Goal: Transaction & Acquisition: Download file/media

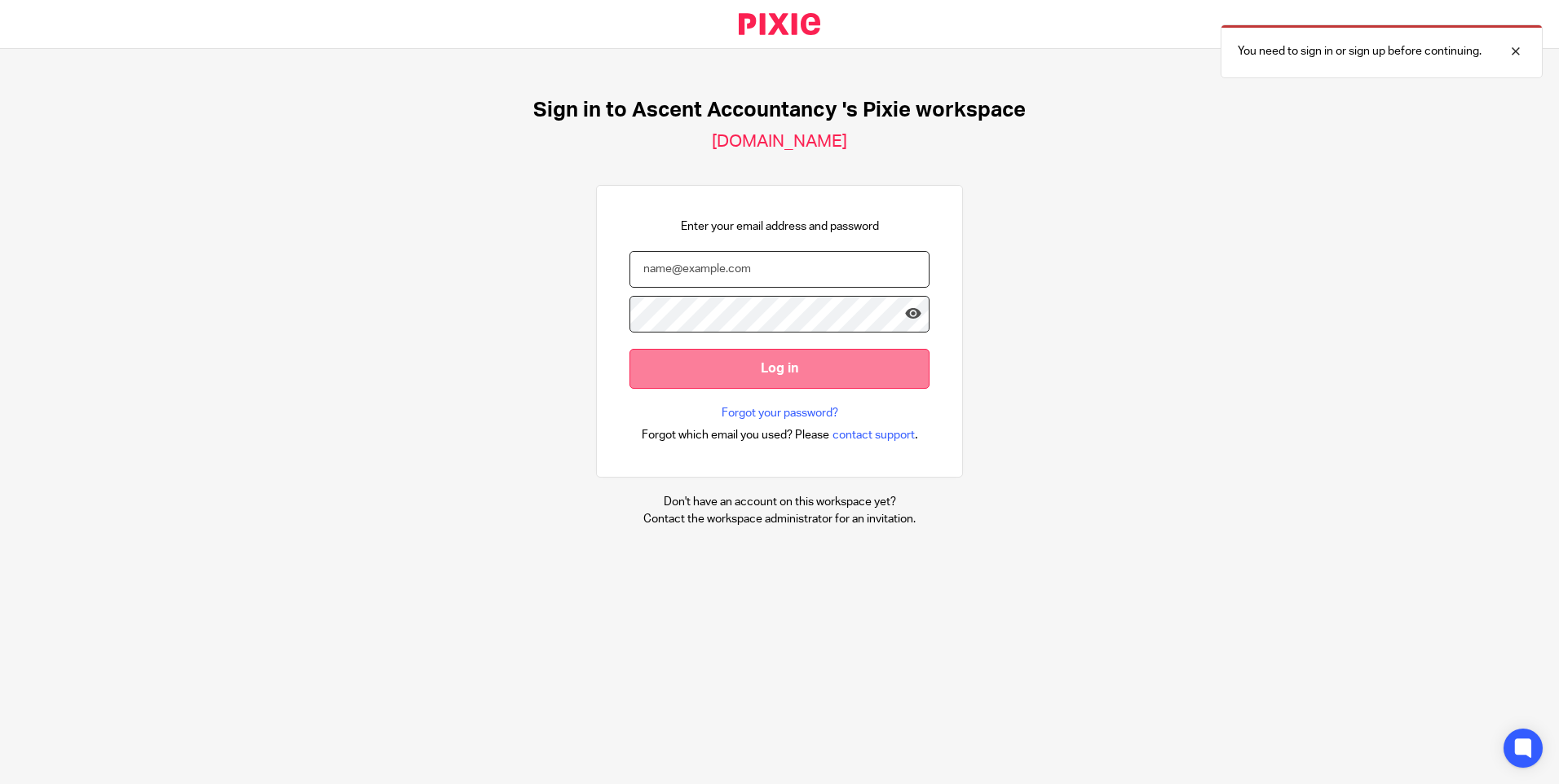
type input "julie@ascentaccountancy.co.uk"
click at [744, 362] on input "Log in" at bounding box center [780, 369] width 300 height 40
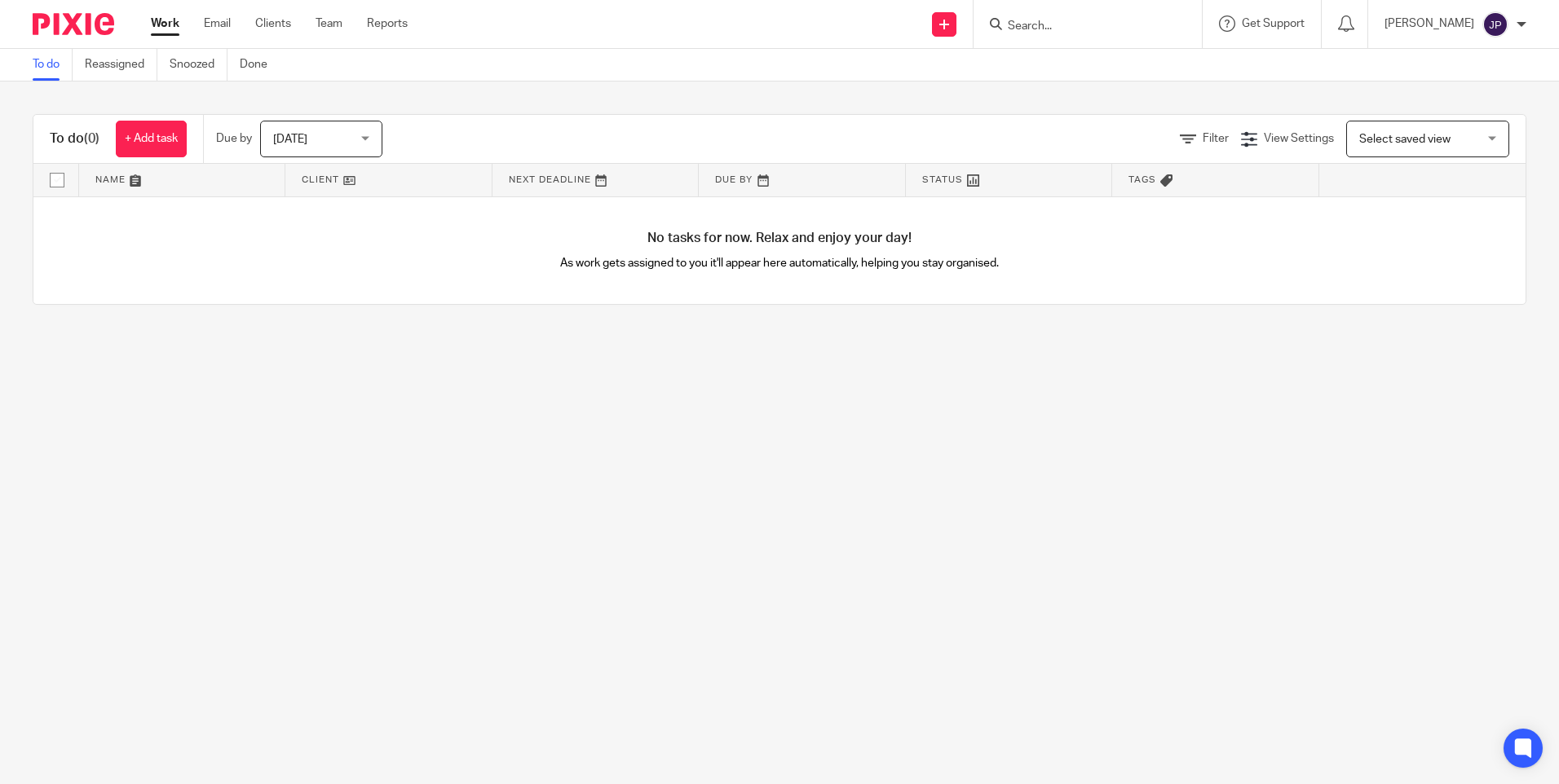
click at [1057, 25] on input "Search" at bounding box center [1079, 27] width 147 height 15
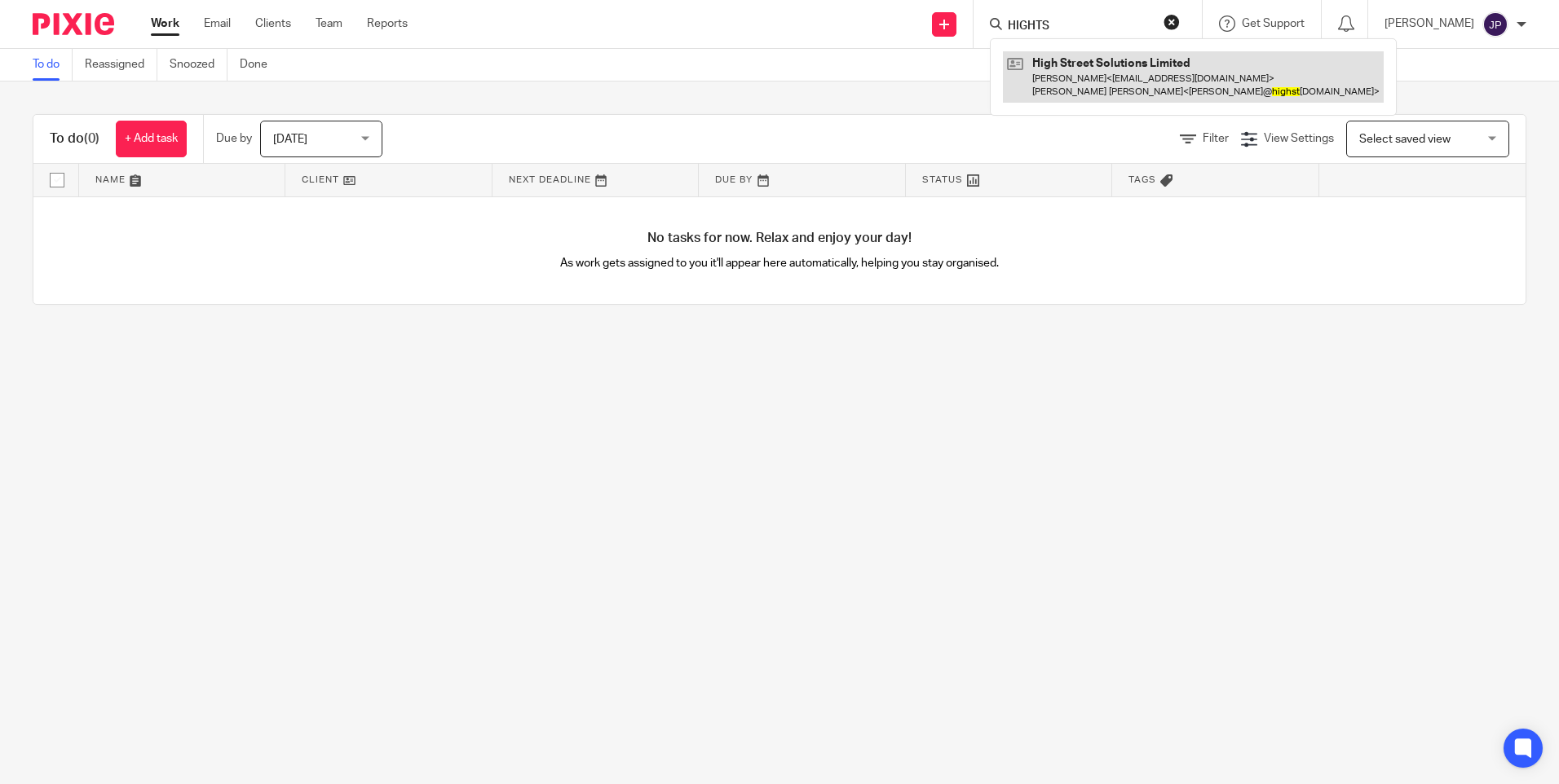
type input "HIGHTS"
click at [1152, 80] on link at bounding box center [1193, 76] width 381 height 51
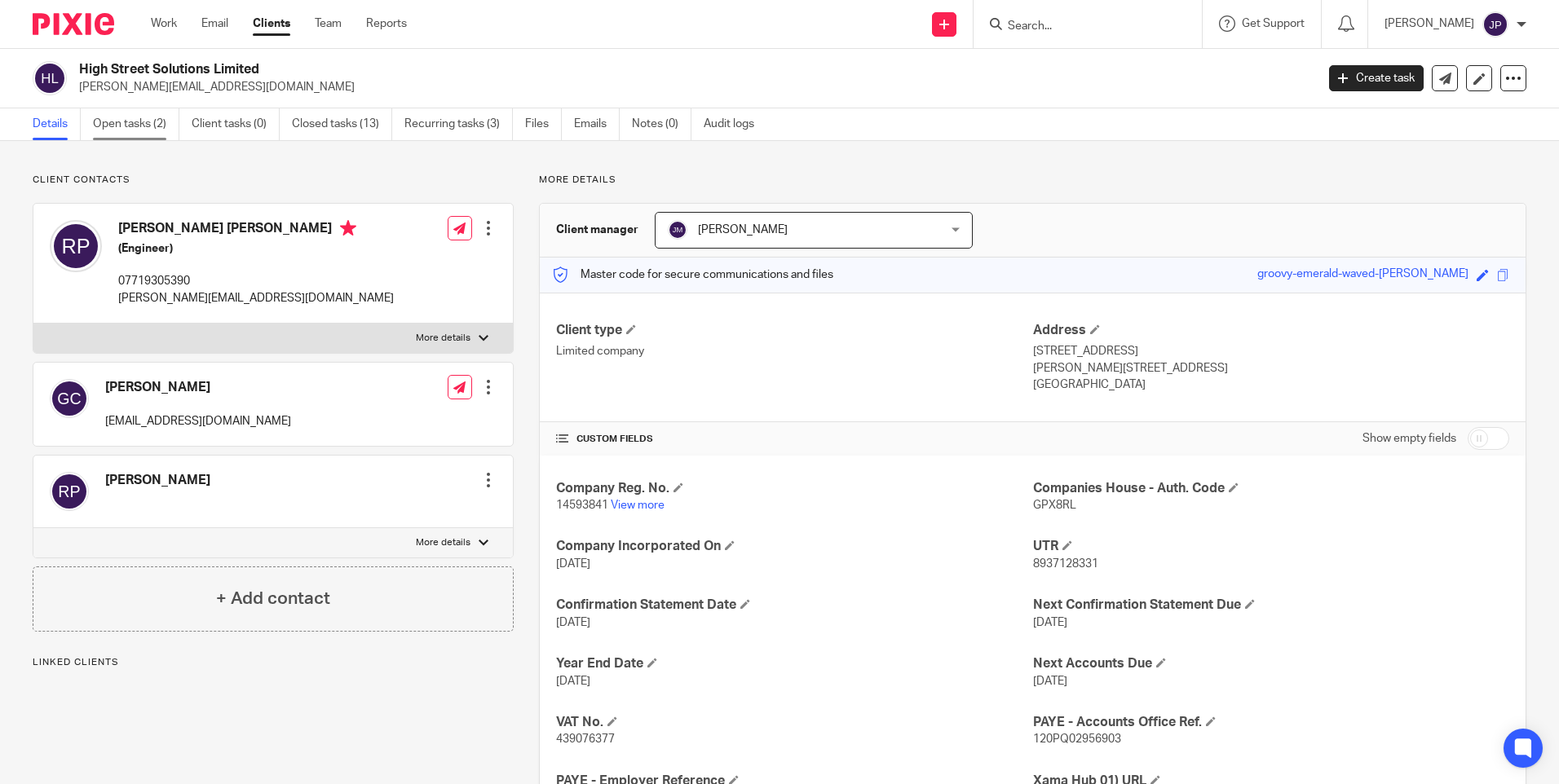
click at [141, 119] on link "Open tasks (2)" at bounding box center [136, 124] width 86 height 32
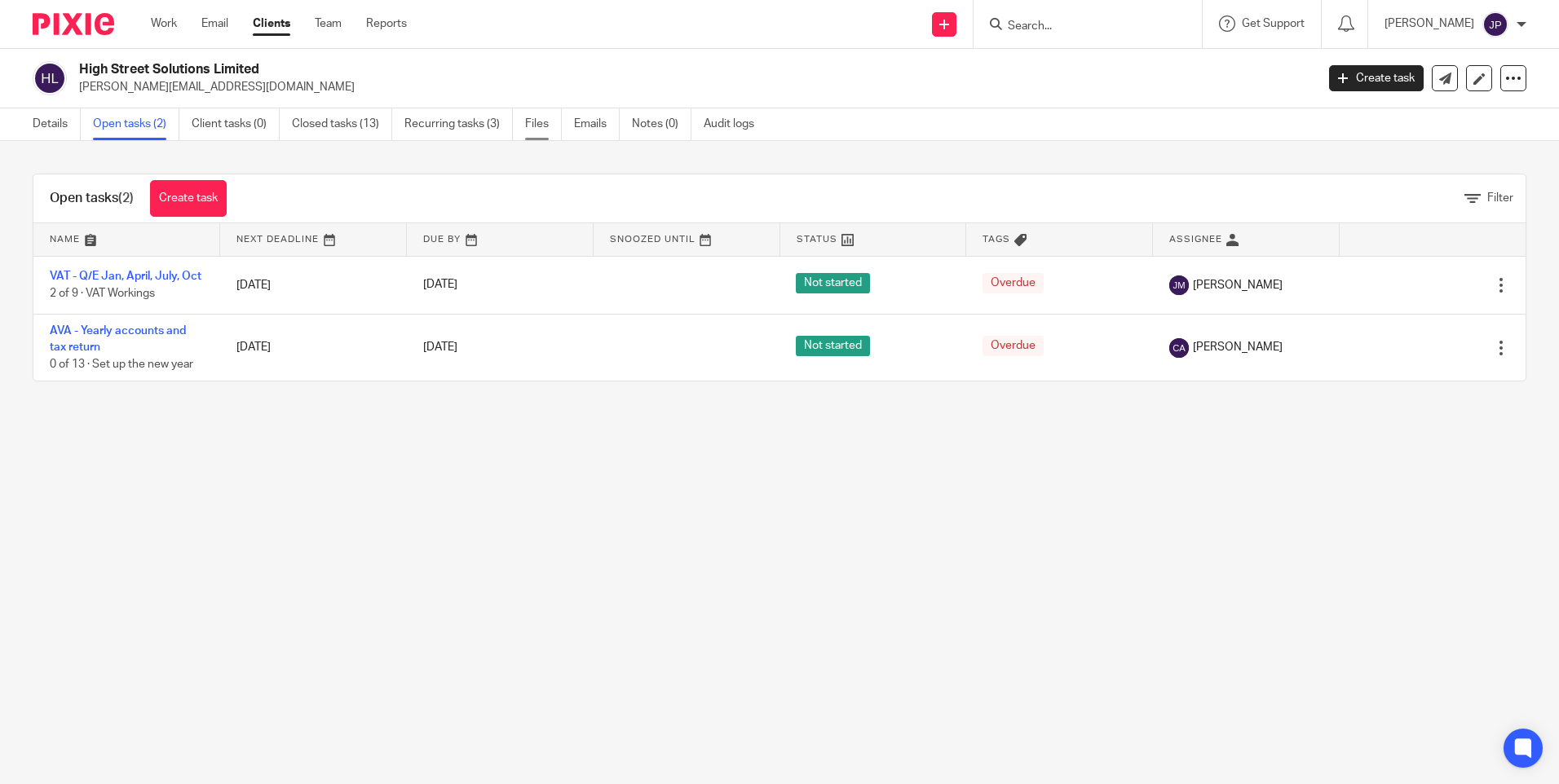
click at [543, 125] on link "Files" at bounding box center [543, 124] width 37 height 32
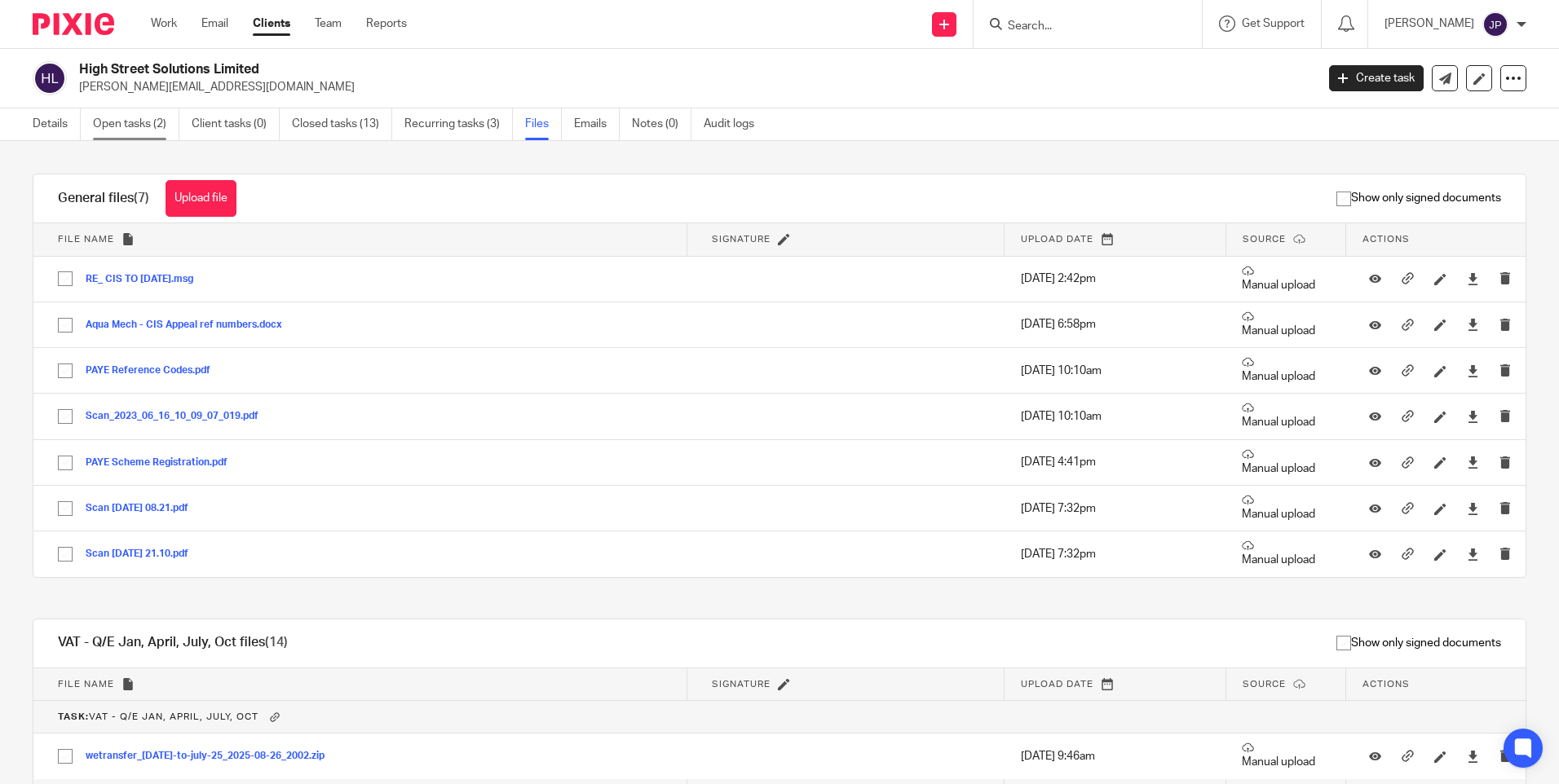
click at [135, 124] on link "Open tasks (2)" at bounding box center [136, 124] width 86 height 32
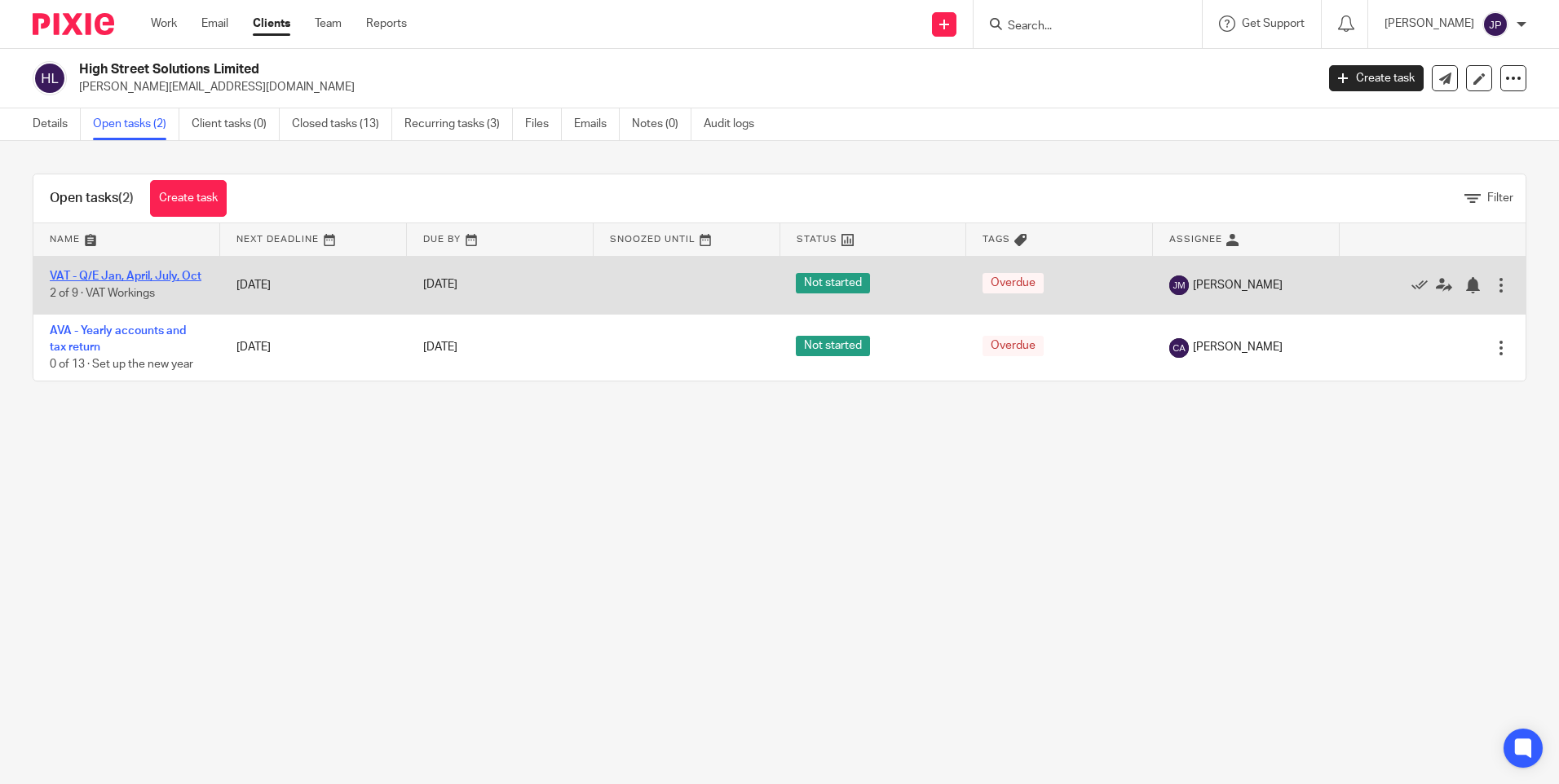
click at [131, 270] on link "VAT - Q/E Jan, April, July, Oct" at bounding box center [125, 276] width 152 height 12
click at [1493, 290] on div at bounding box center [1502, 285] width 17 height 17
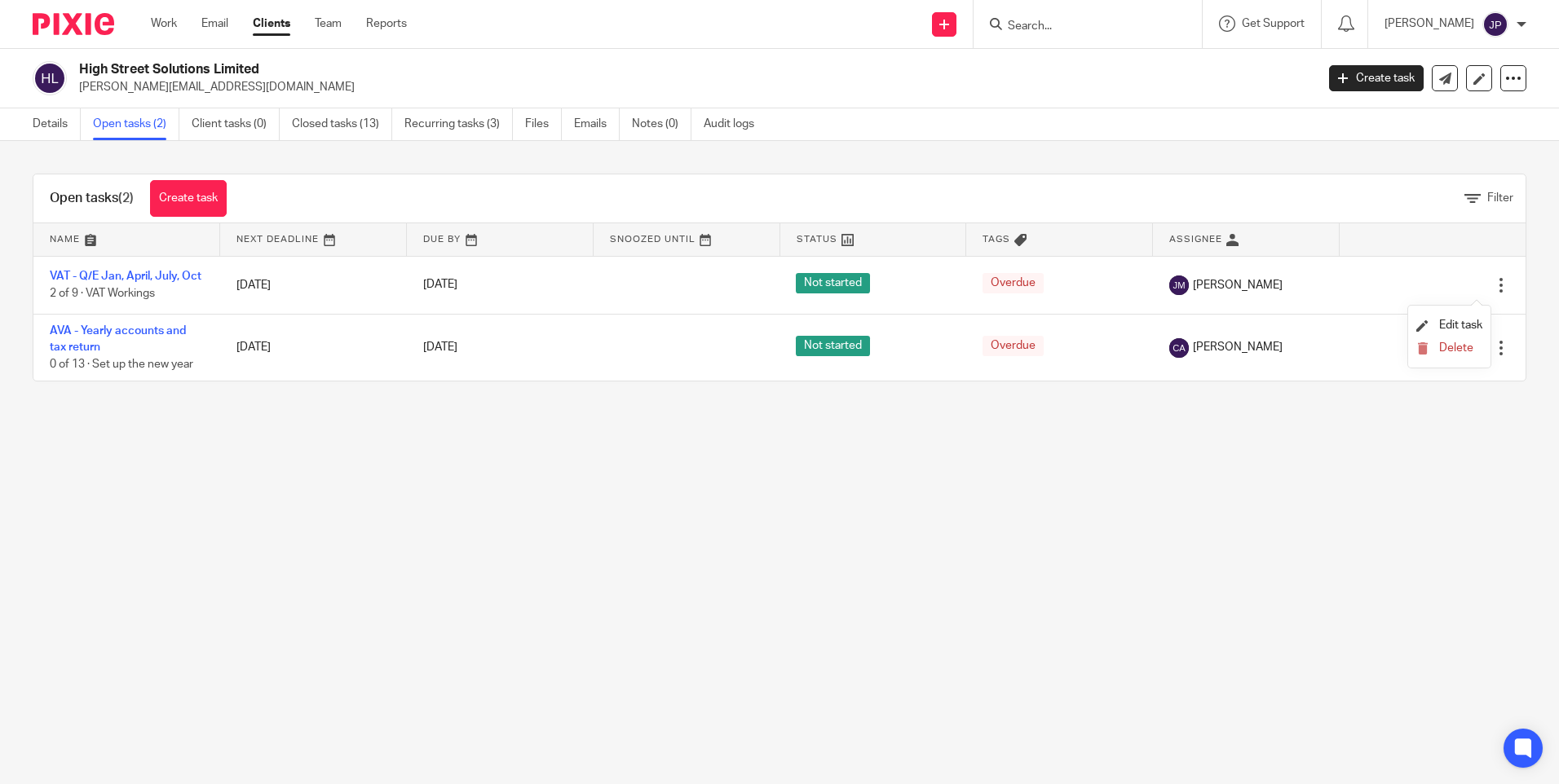
drag, startPoint x: 1282, startPoint y: 519, endPoint x: 984, endPoint y: 447, distance: 306.6
click at [1281, 519] on main "High Street Solutions Limited ryan@highstreetsolutions.co.uk Create task Update…" at bounding box center [779, 392] width 1559 height 784
click at [543, 120] on link "Files" at bounding box center [543, 124] width 37 height 32
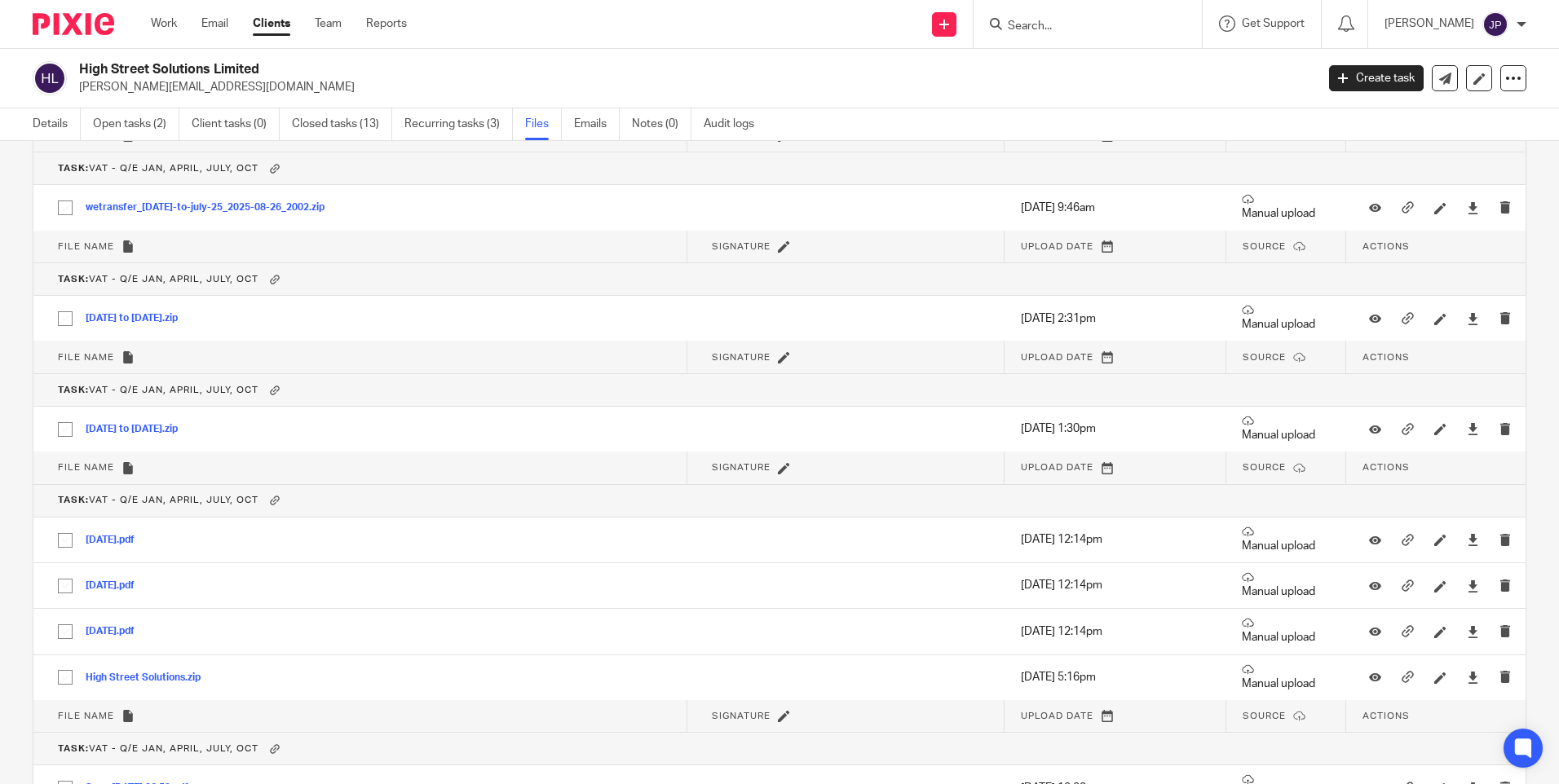
scroll to position [386, 0]
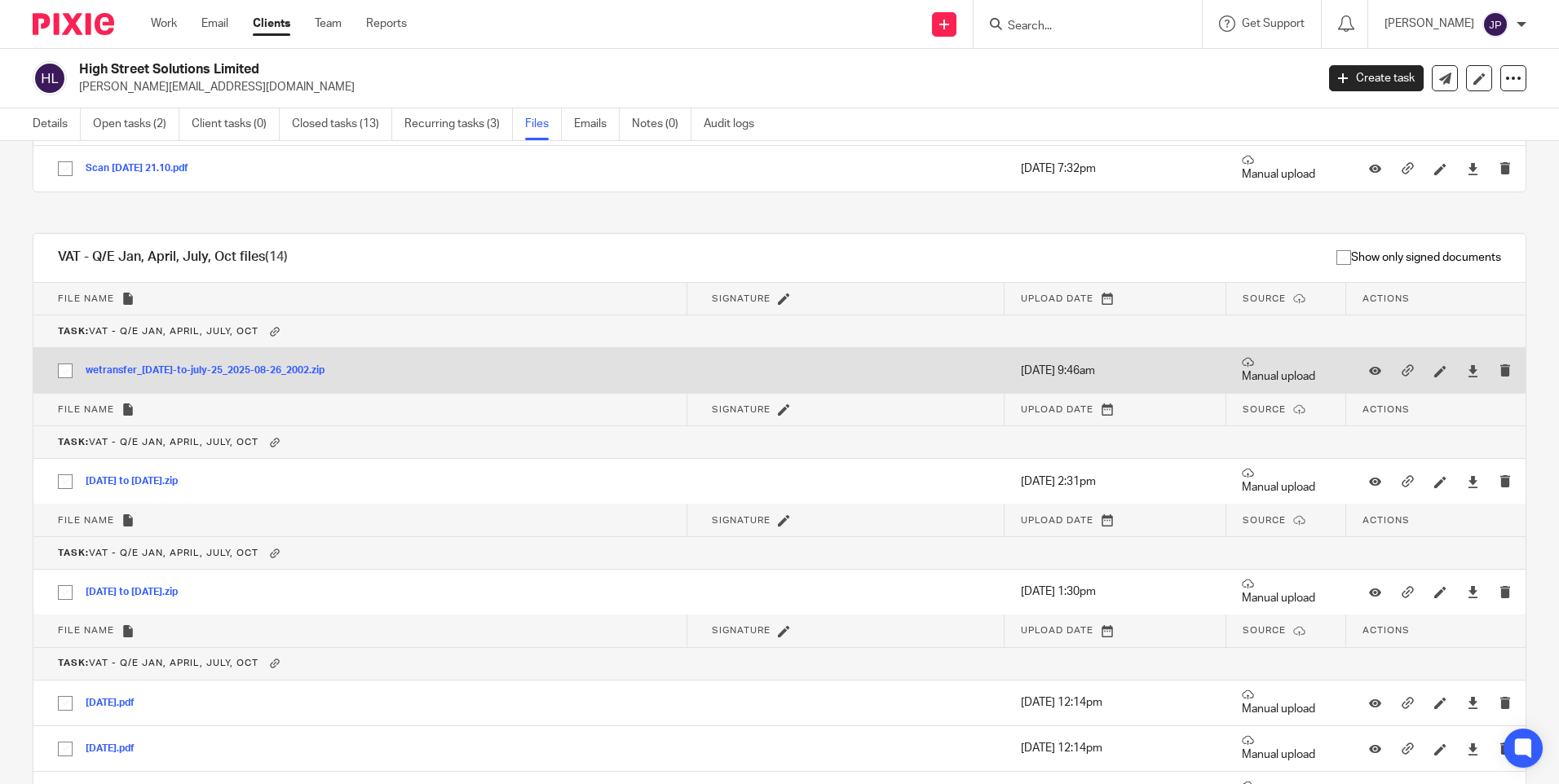
click at [66, 369] on input "checkbox" at bounding box center [65, 371] width 31 height 31
checkbox input "true"
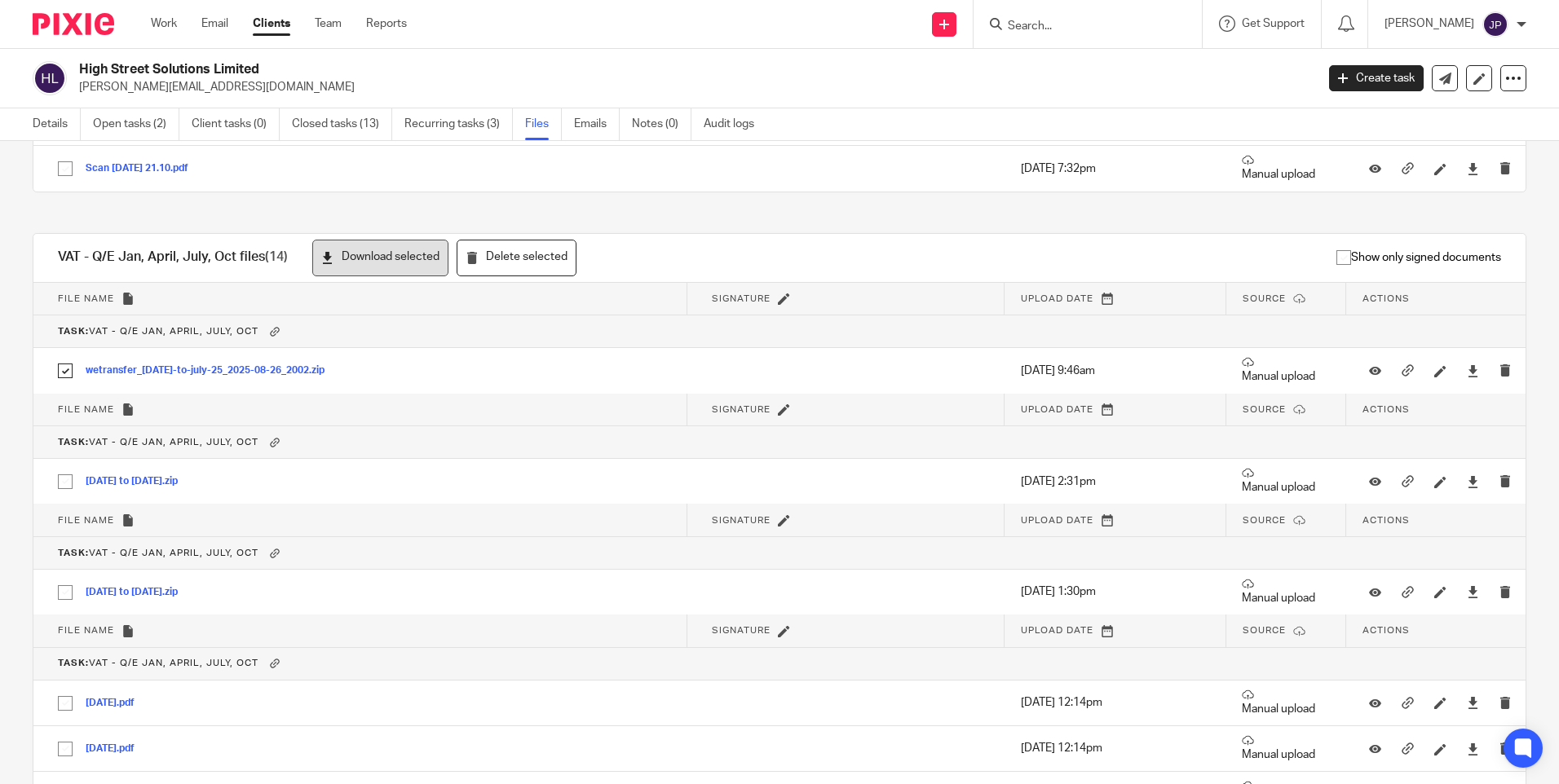
click at [407, 260] on button "Download selected" at bounding box center [380, 258] width 136 height 37
click at [533, 124] on link "Files" at bounding box center [543, 124] width 37 height 32
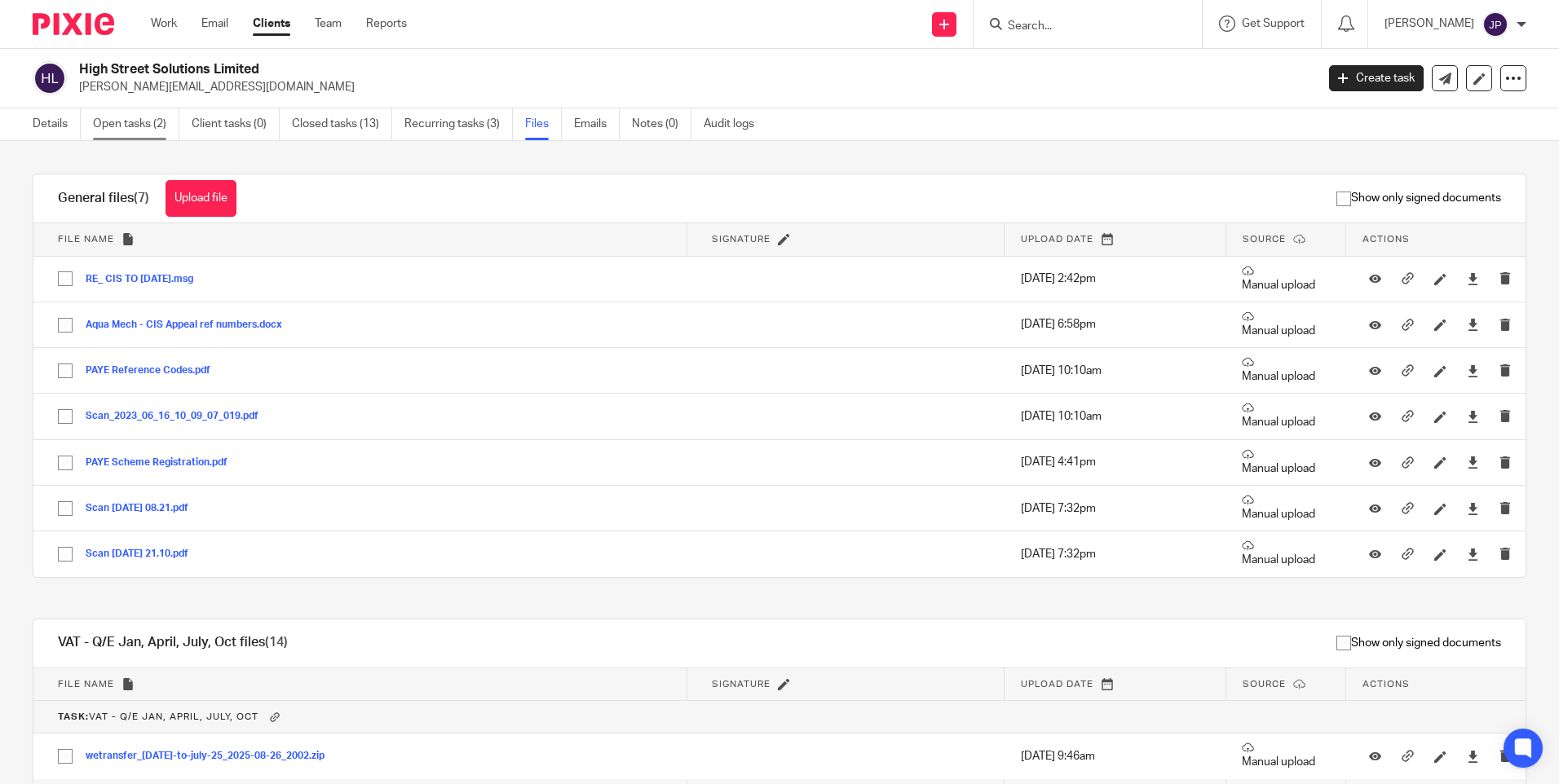
click at [133, 120] on link "Open tasks (2)" at bounding box center [136, 124] width 86 height 32
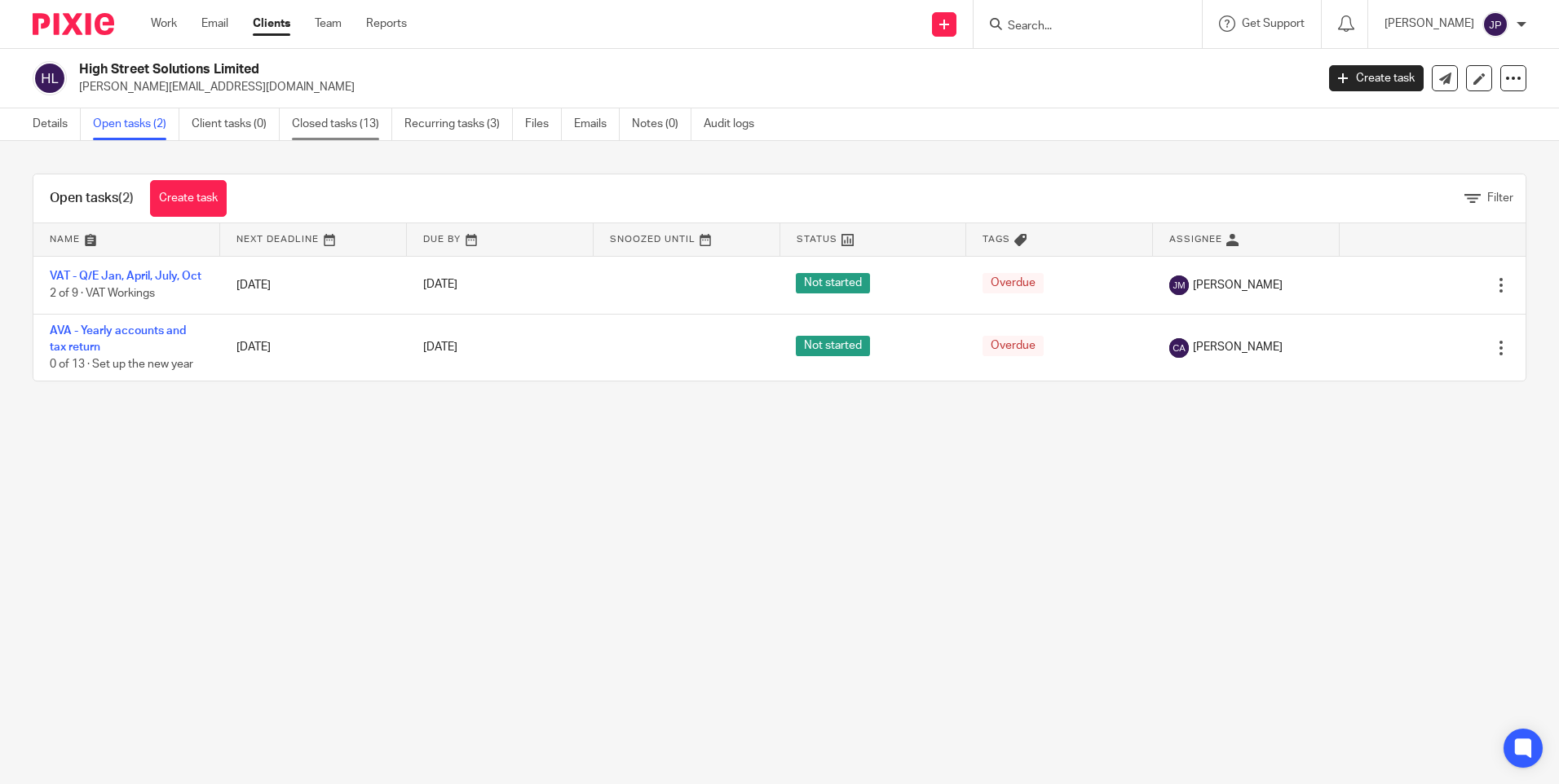
click at [348, 125] on link "Closed tasks (13)" at bounding box center [342, 124] width 100 height 32
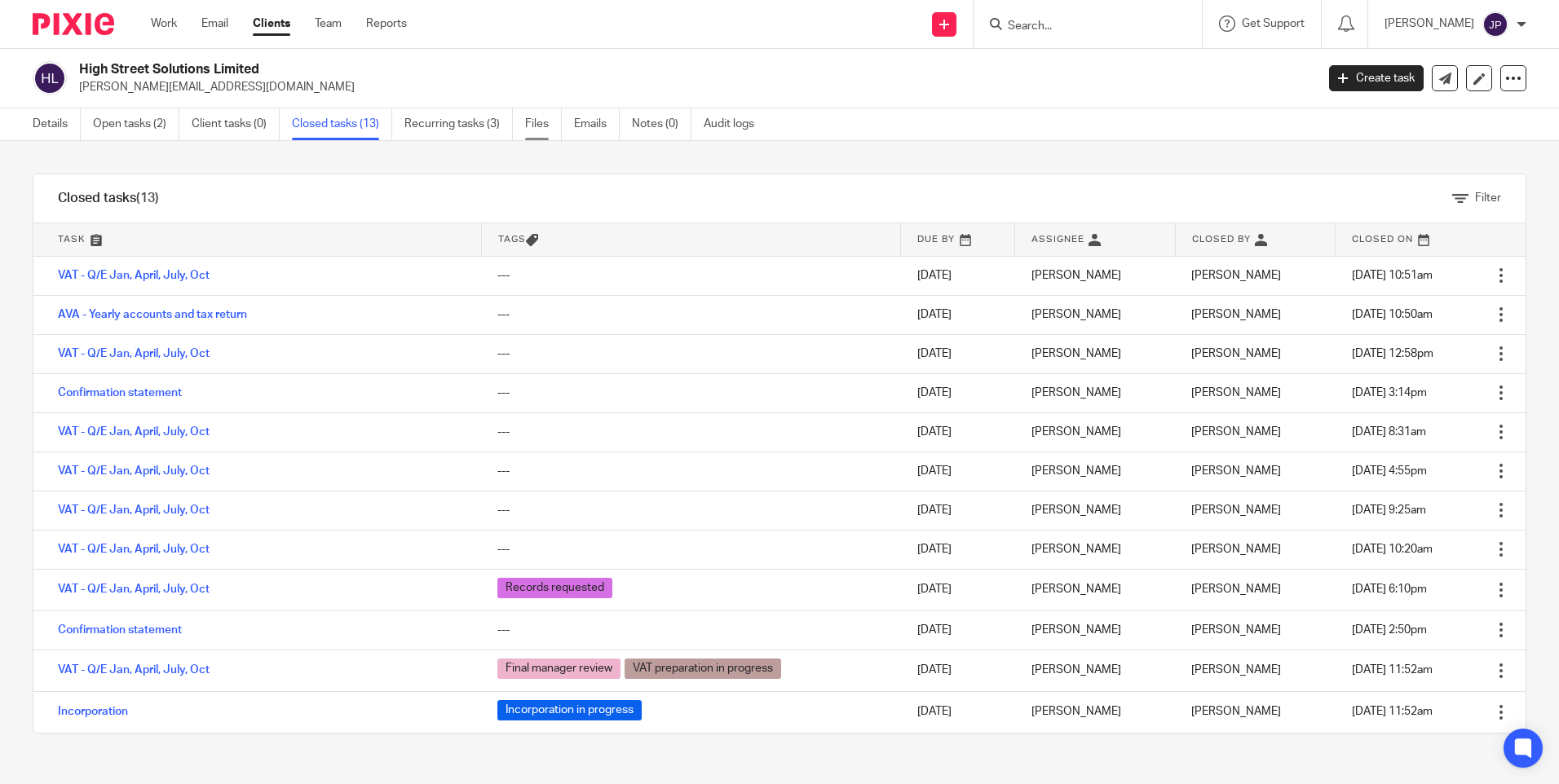
click at [546, 128] on link "Files" at bounding box center [543, 124] width 37 height 32
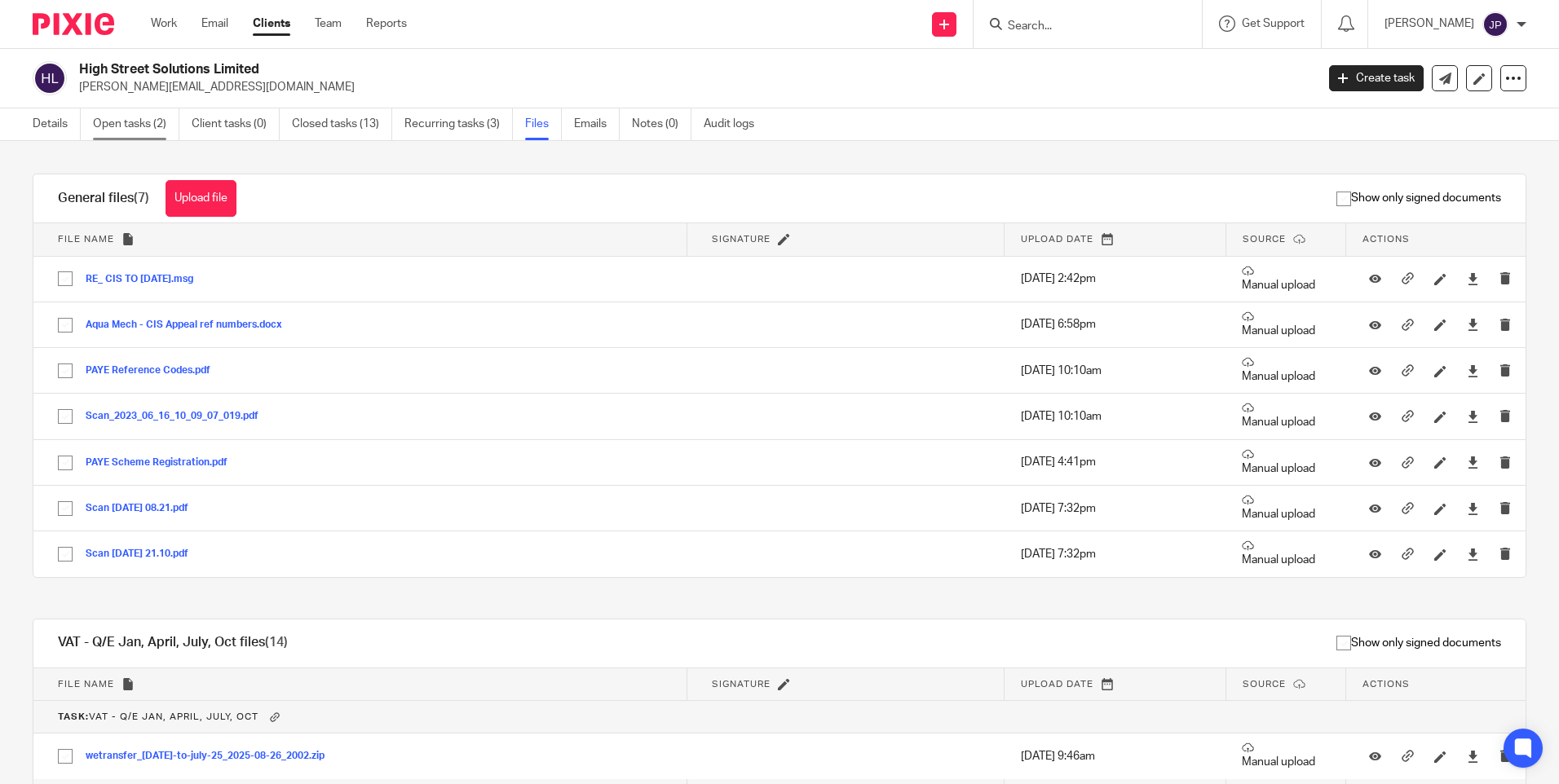
click at [133, 119] on link "Open tasks (2)" at bounding box center [136, 124] width 86 height 32
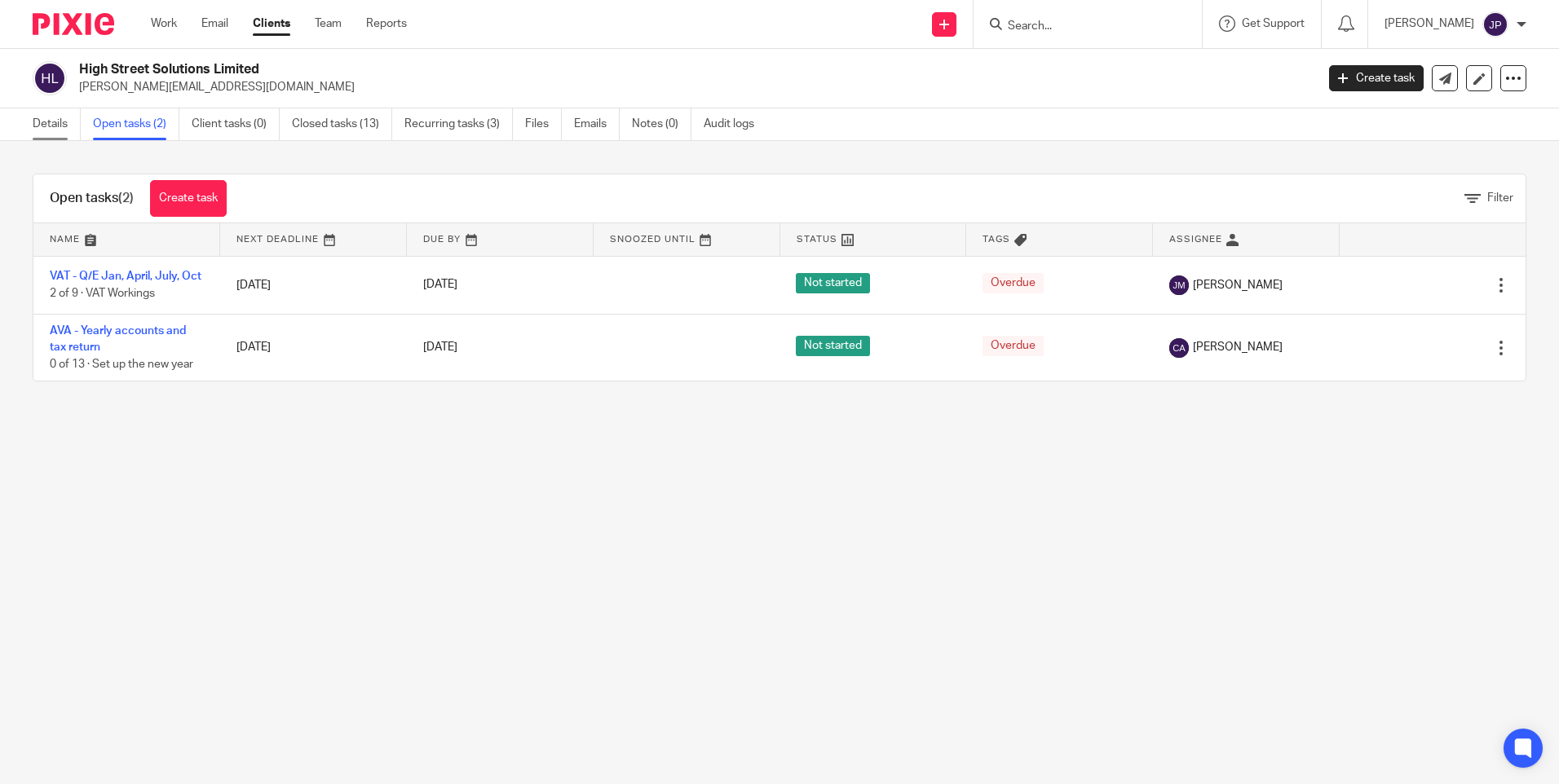
click at [56, 123] on link "Details" at bounding box center [56, 124] width 48 height 32
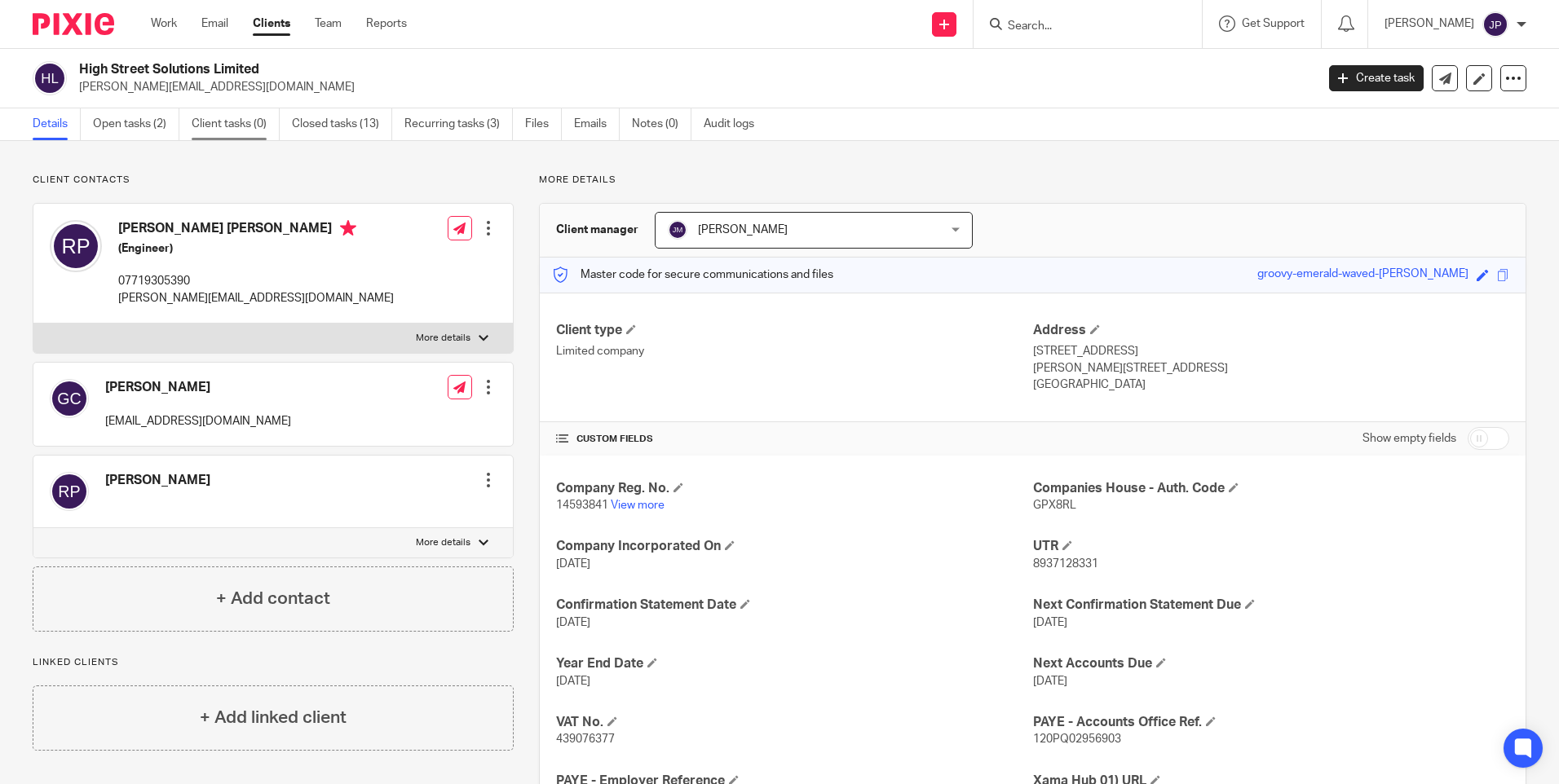
click at [233, 115] on link "Client tasks (0)" at bounding box center [236, 124] width 88 height 32
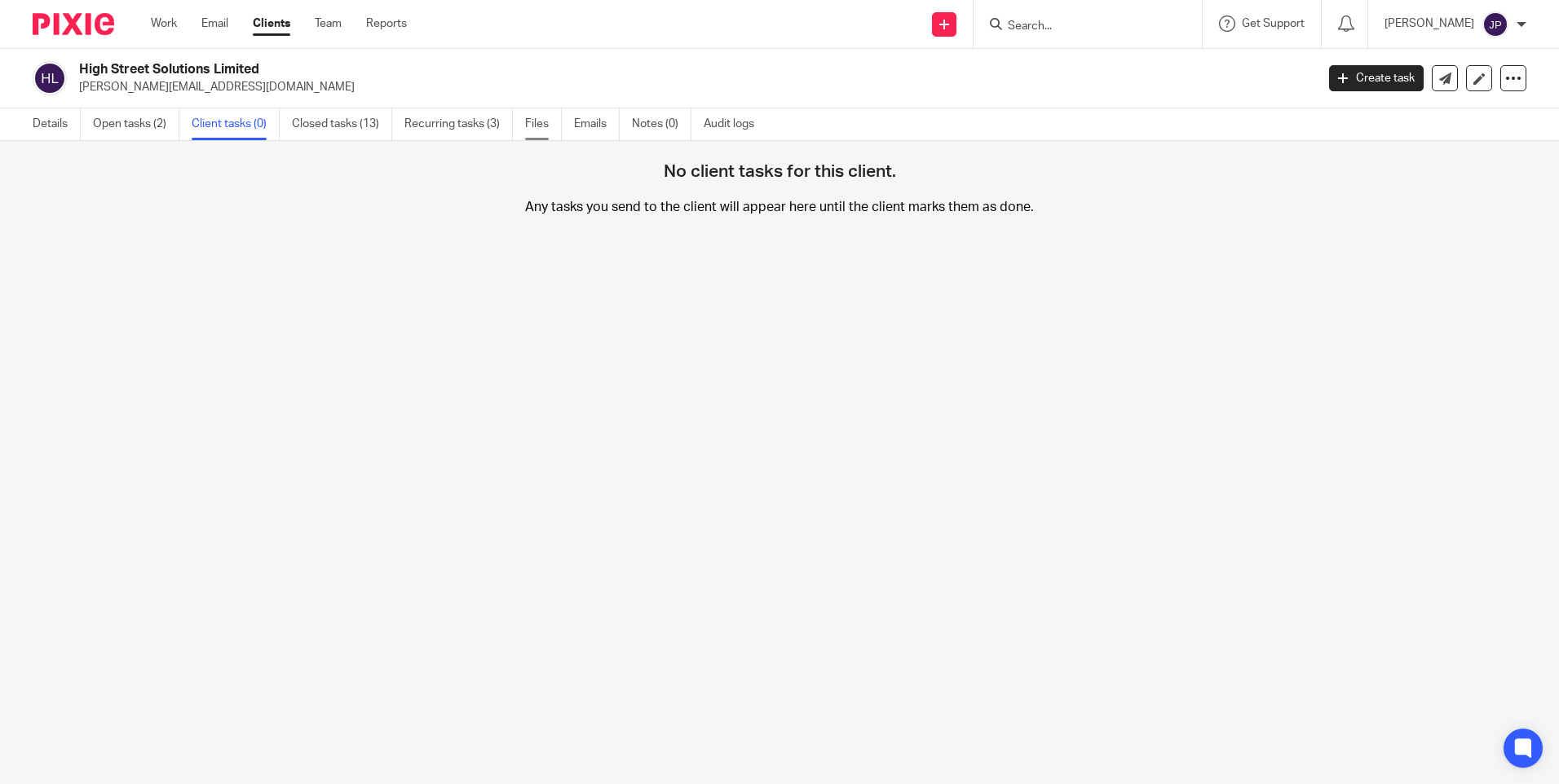
click at [538, 122] on link "Files" at bounding box center [543, 124] width 37 height 32
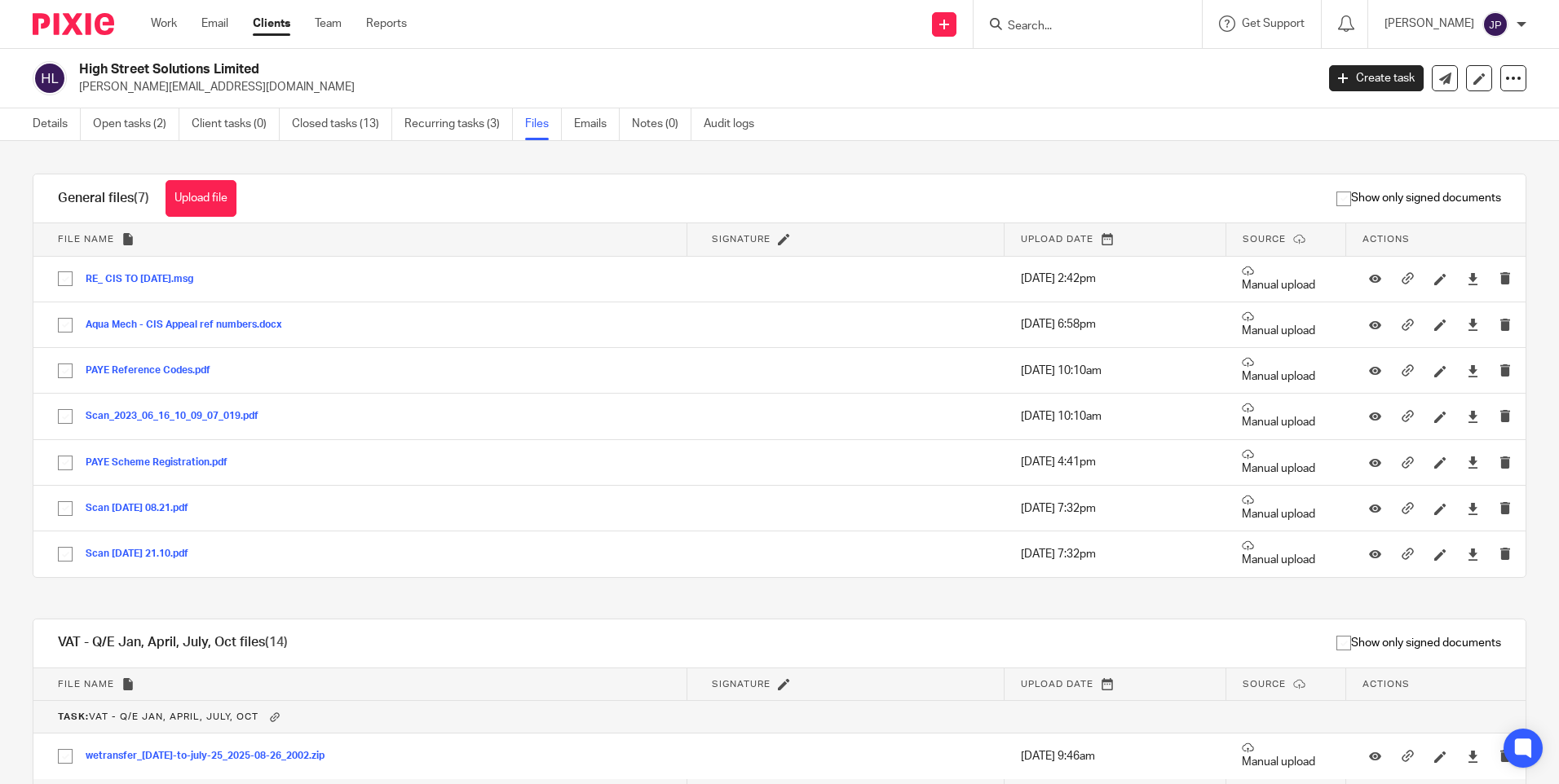
click at [156, 76] on h2 "High Street Solutions Limited" at bounding box center [568, 70] width 980 height 17
click at [122, 119] on link "Open tasks (2)" at bounding box center [136, 124] width 86 height 32
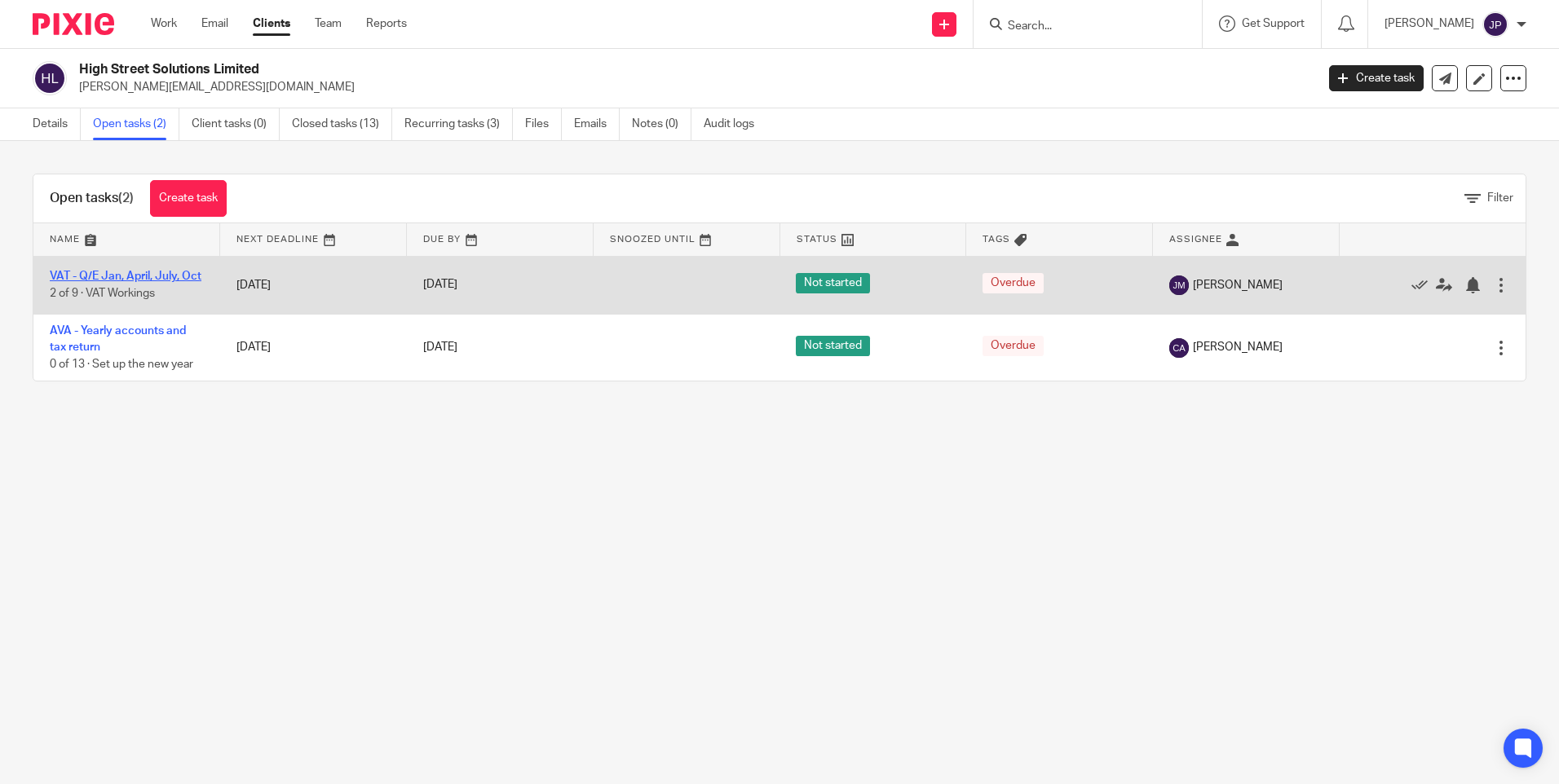
click at [125, 275] on link "VAT - Q/E Jan, April, July, Oct" at bounding box center [125, 276] width 152 height 12
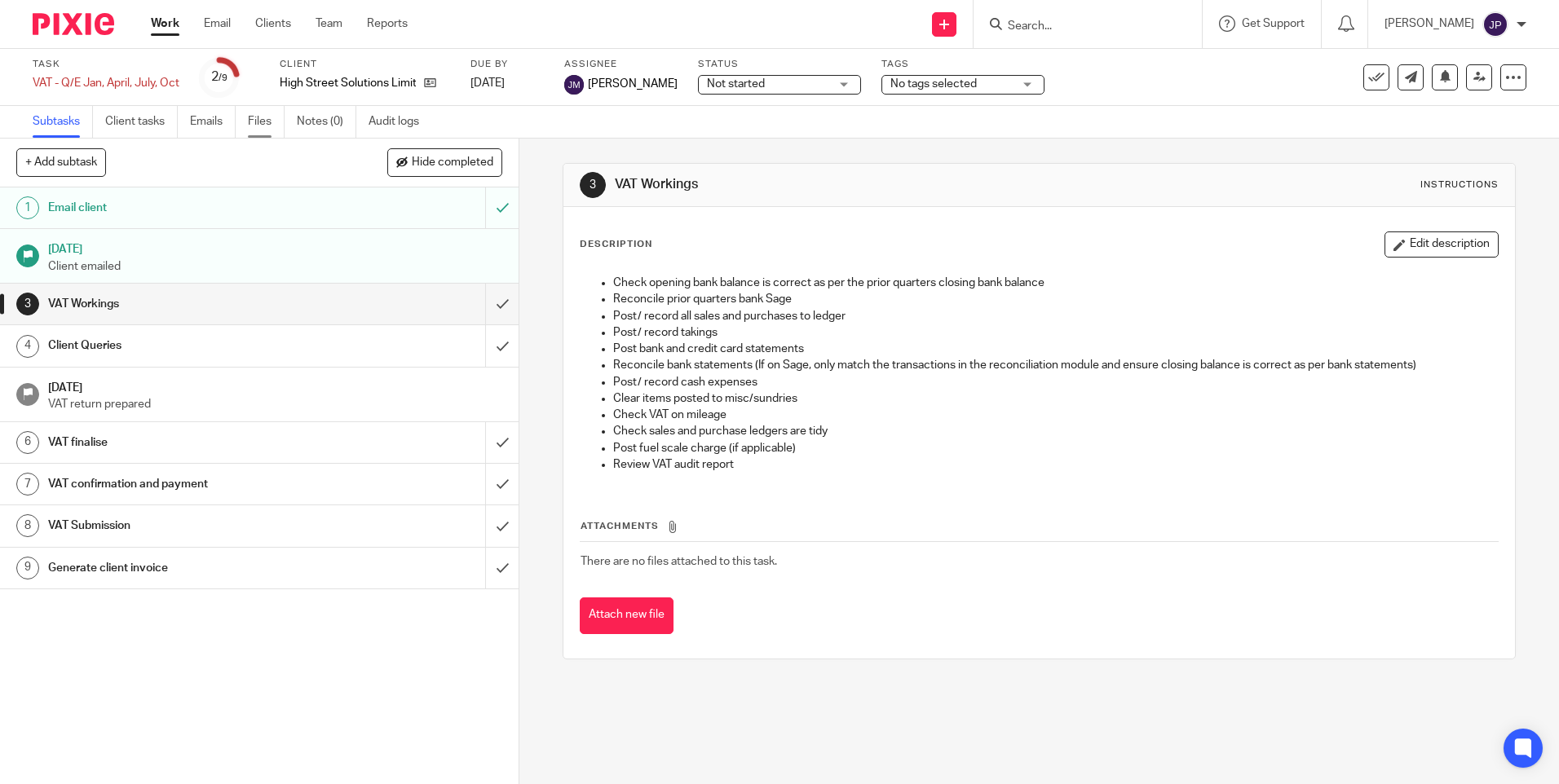
click at [261, 118] on link "Files" at bounding box center [266, 122] width 37 height 32
